Goal: Task Accomplishment & Management: Use online tool/utility

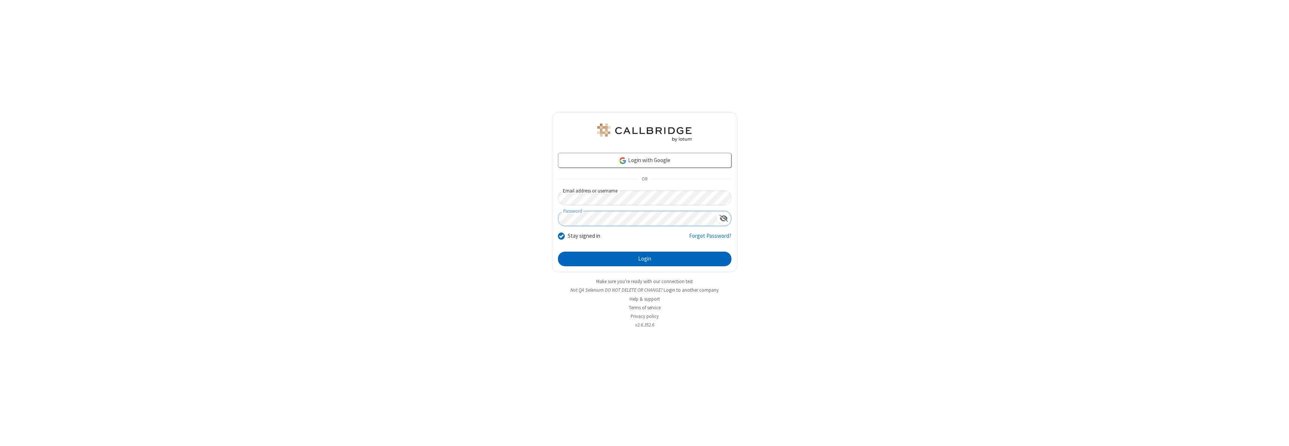
click at [645, 259] on button "Login" at bounding box center [645, 259] width 174 height 15
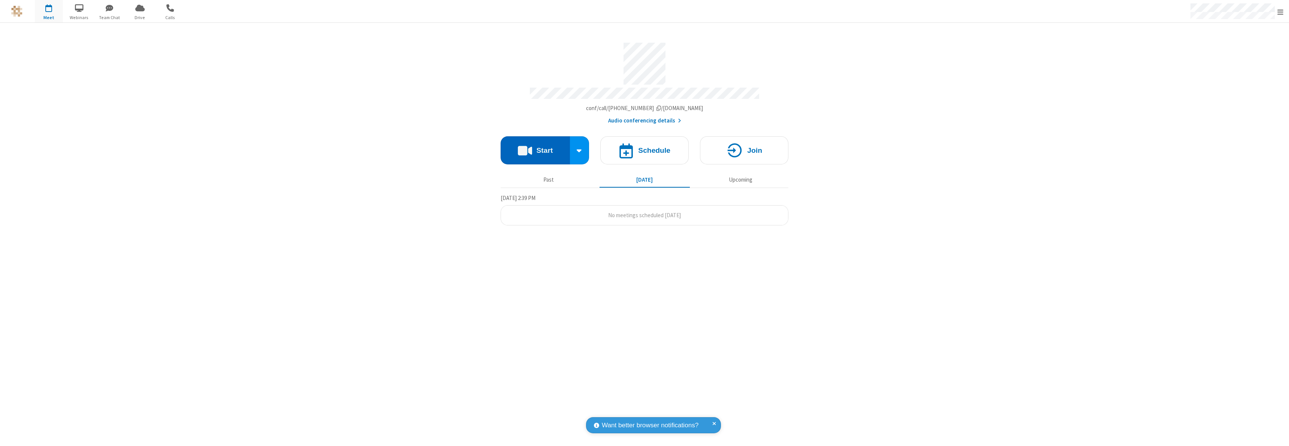
click at [535, 147] on button "Start" at bounding box center [535, 150] width 69 height 28
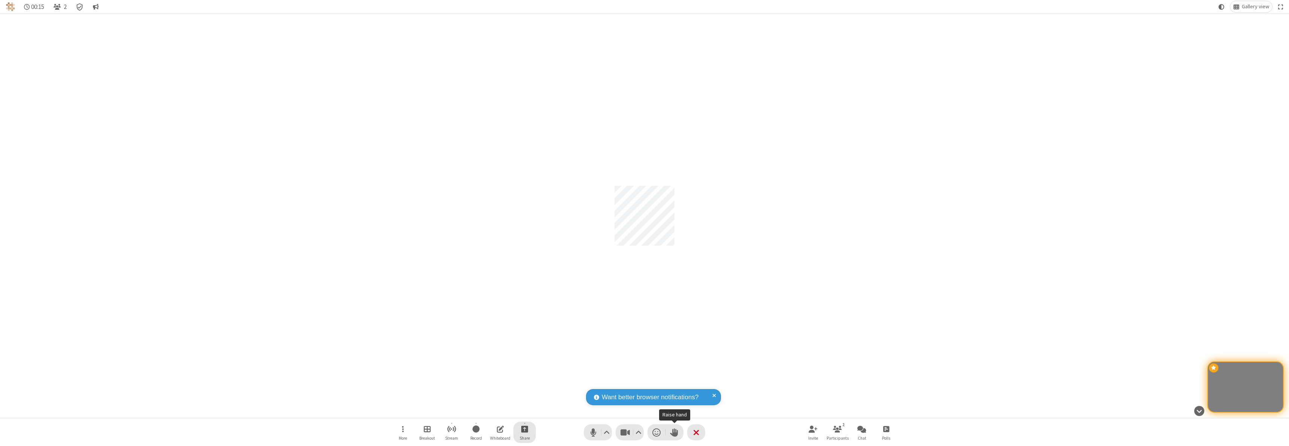
click at [525, 429] on span "Start sharing" at bounding box center [524, 429] width 7 height 9
click at [494, 411] on span "Share my screen" at bounding box center [494, 412] width 9 height 6
